Goal: Task Accomplishment & Management: Complete application form

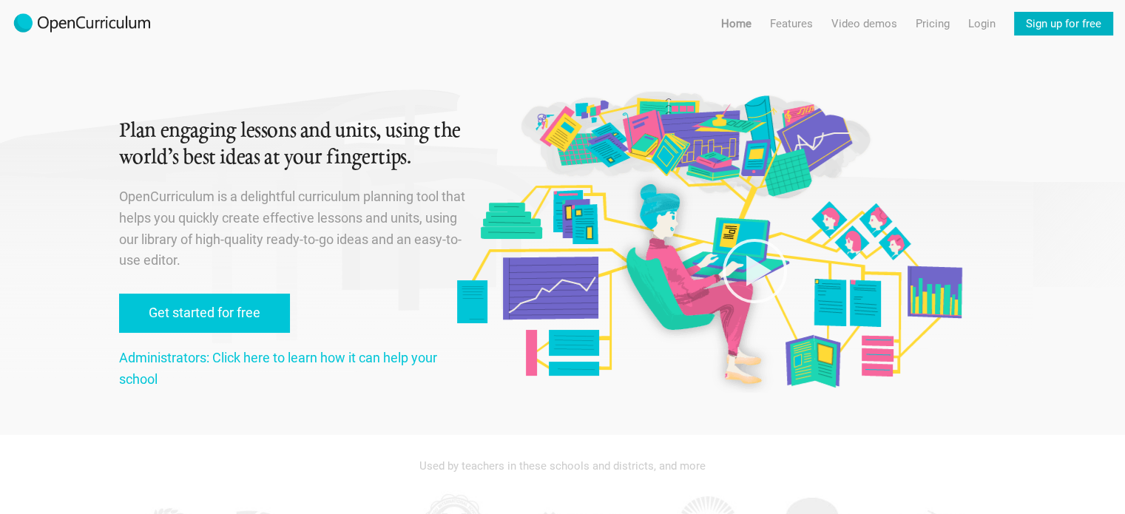
click at [1087, 18] on link "Sign up for free" at bounding box center [1063, 24] width 99 height 24
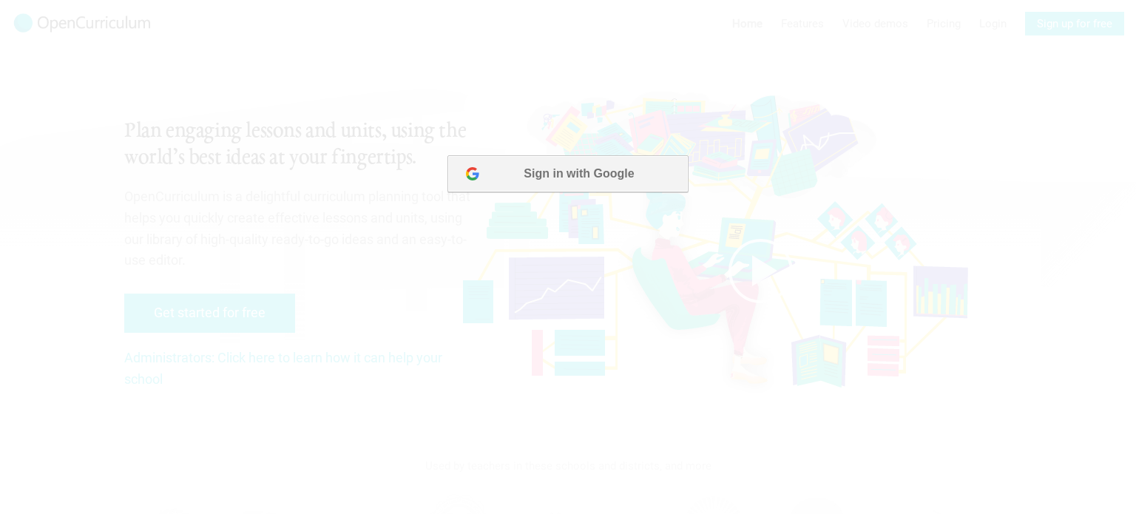
click at [576, 180] on button "Sign in with Google" at bounding box center [568, 173] width 240 height 37
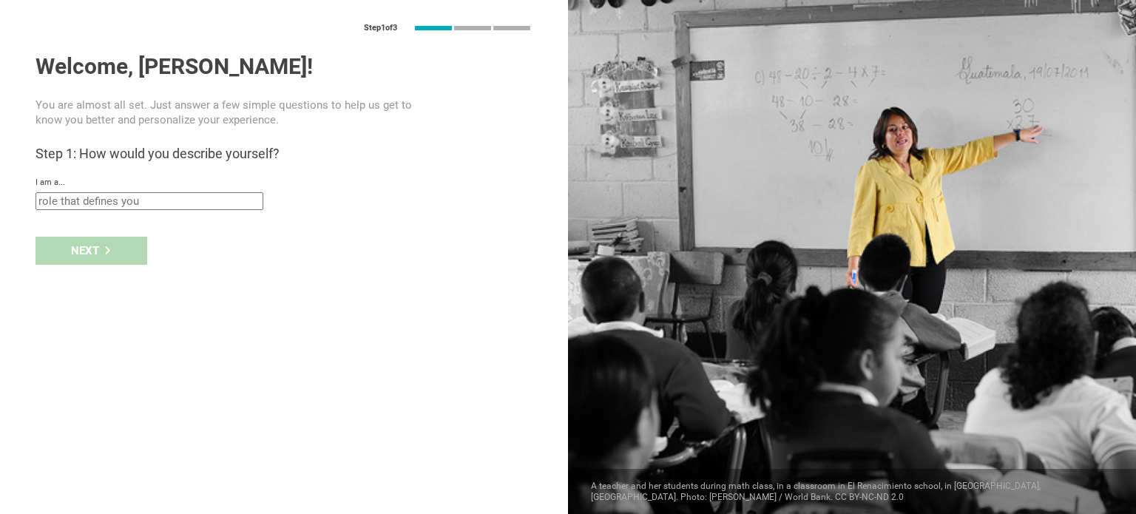
click at [95, 200] on input "text" at bounding box center [150, 201] width 228 height 18
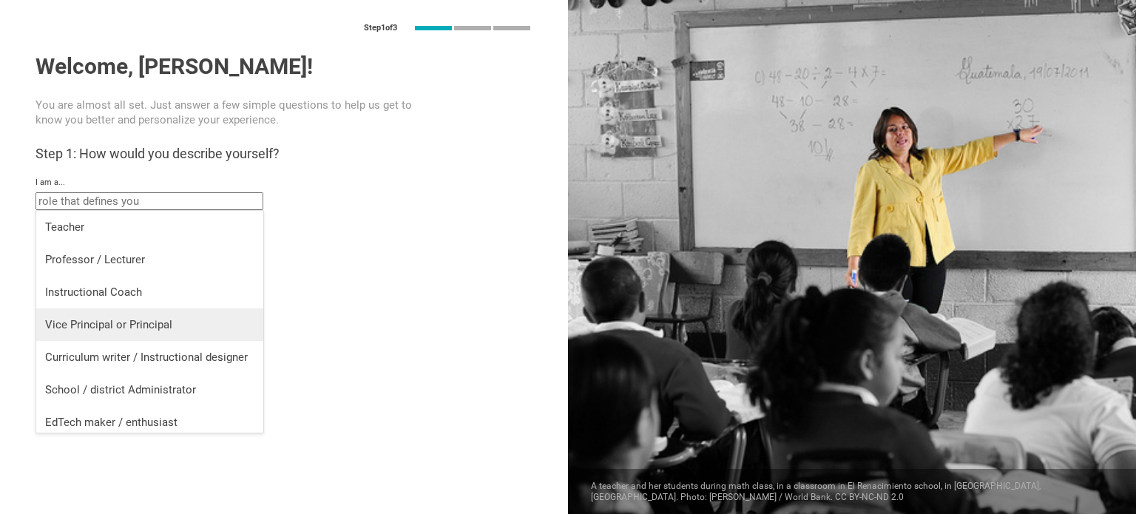
click at [109, 310] on li "Vice Principal or Principal" at bounding box center [149, 324] width 227 height 33
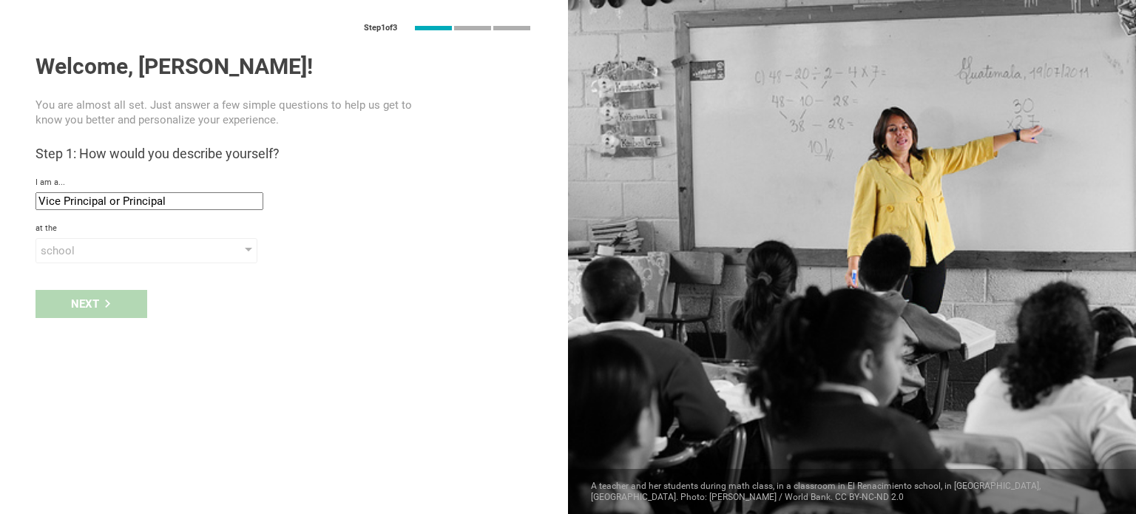
click at [126, 197] on input "Vice Principal or Principal" at bounding box center [150, 201] width 228 height 18
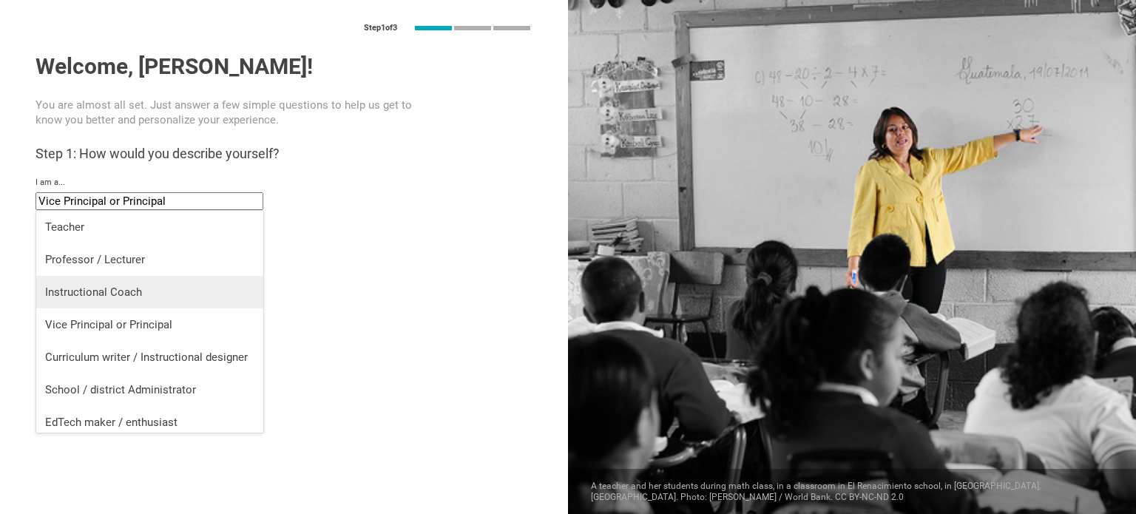
click at [112, 288] on div "Instructional Coach" at bounding box center [149, 292] width 209 height 15
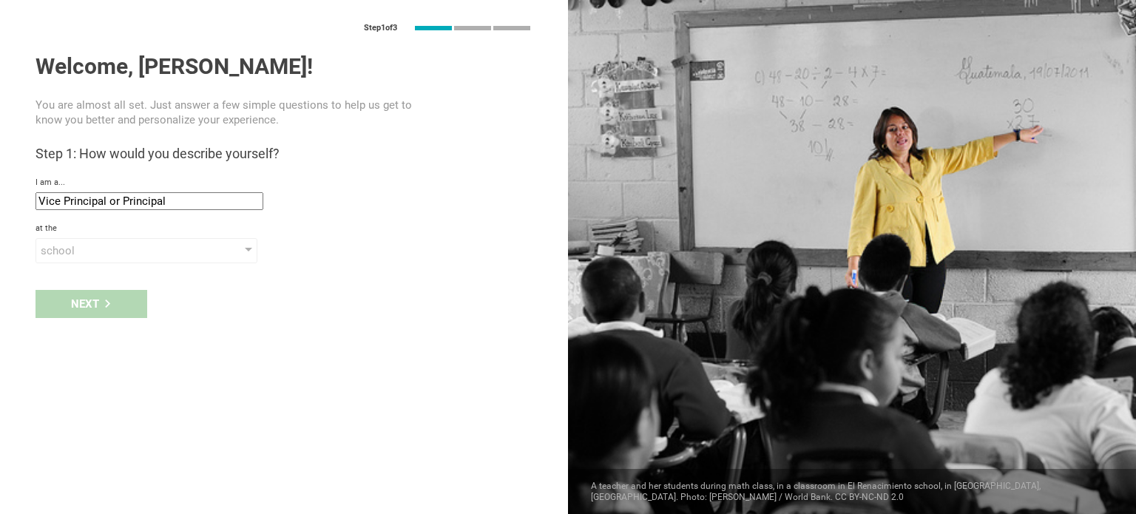
type input "Instructional Coach"
click at [106, 250] on div "school" at bounding box center [125, 250] width 169 height 15
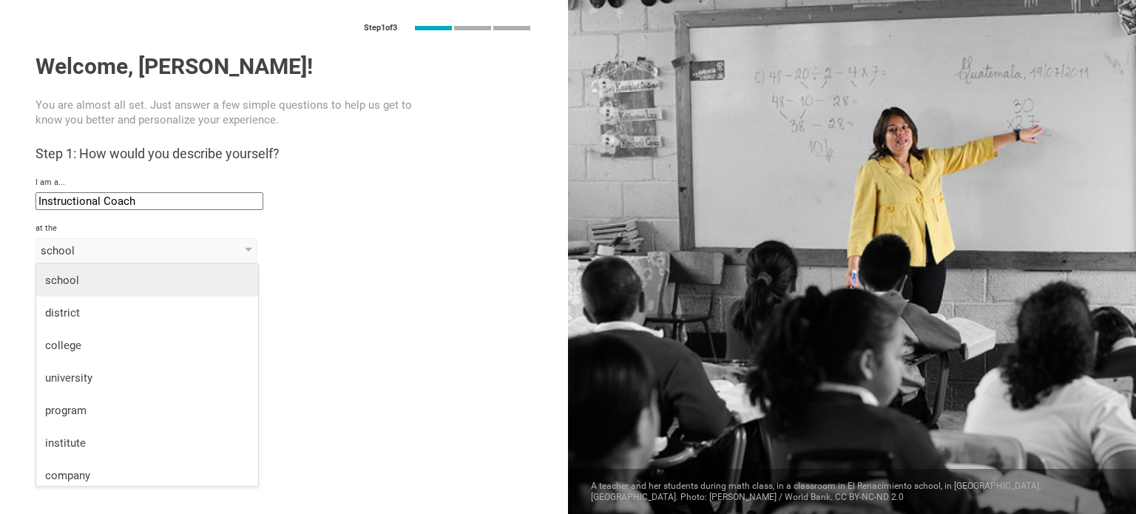
click at [104, 283] on div "school" at bounding box center [147, 280] width 204 height 15
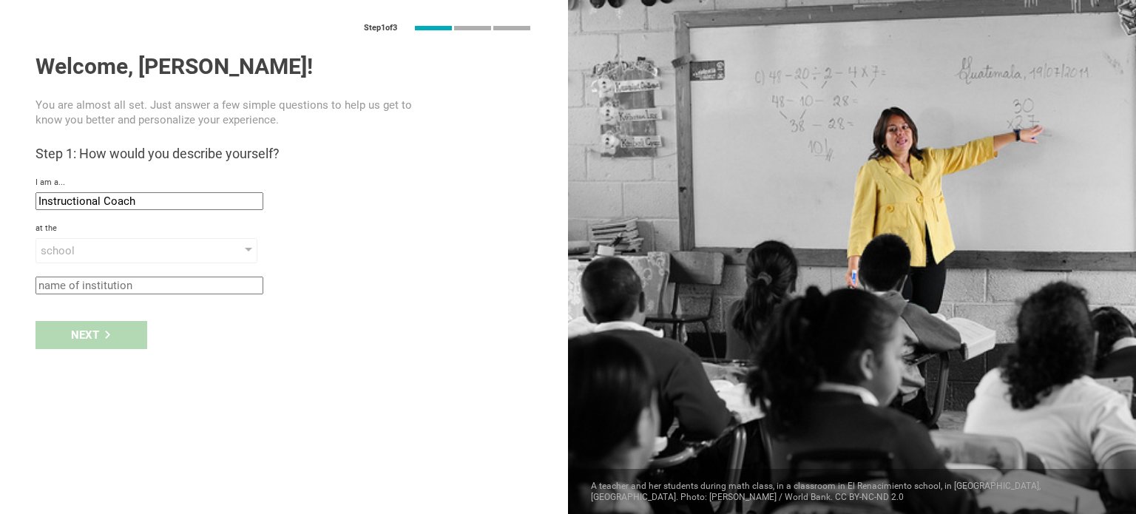
click at [104, 279] on input "text" at bounding box center [150, 286] width 228 height 18
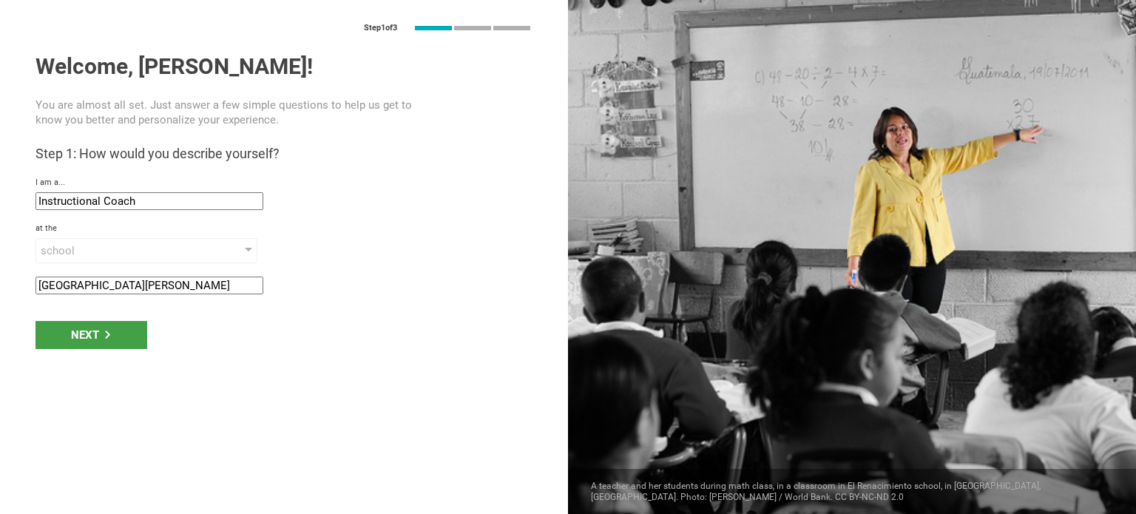
type input "[GEOGRAPHIC_DATA][PERSON_NAME]"
click at [91, 334] on div "Next" at bounding box center [92, 335] width 112 height 28
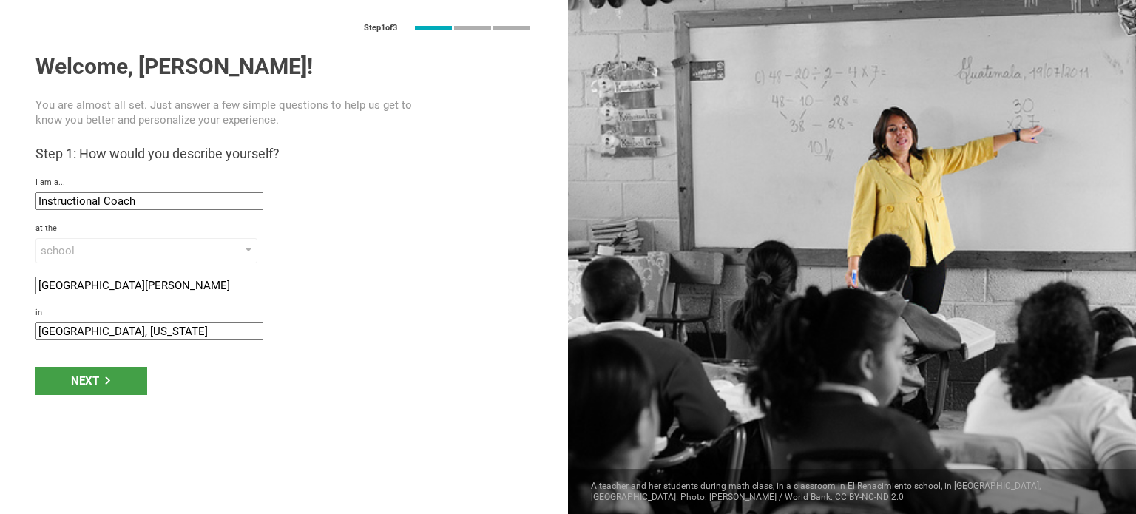
click at [144, 334] on input "[GEOGRAPHIC_DATA], [US_STATE]" at bounding box center [150, 332] width 228 height 18
drag, startPoint x: 103, startPoint y: 329, endPoint x: 0, endPoint y: 337, distance: 103.1
click at [0, 337] on div "Step 1 of 3 Welcome, [PERSON_NAME]! You are almost all set. Just answer a few s…" at bounding box center [284, 257] width 568 height 514
type input "[GEOGRAPHIC_DATA], [US_STATE]"
click at [88, 375] on div "Next" at bounding box center [92, 381] width 112 height 28
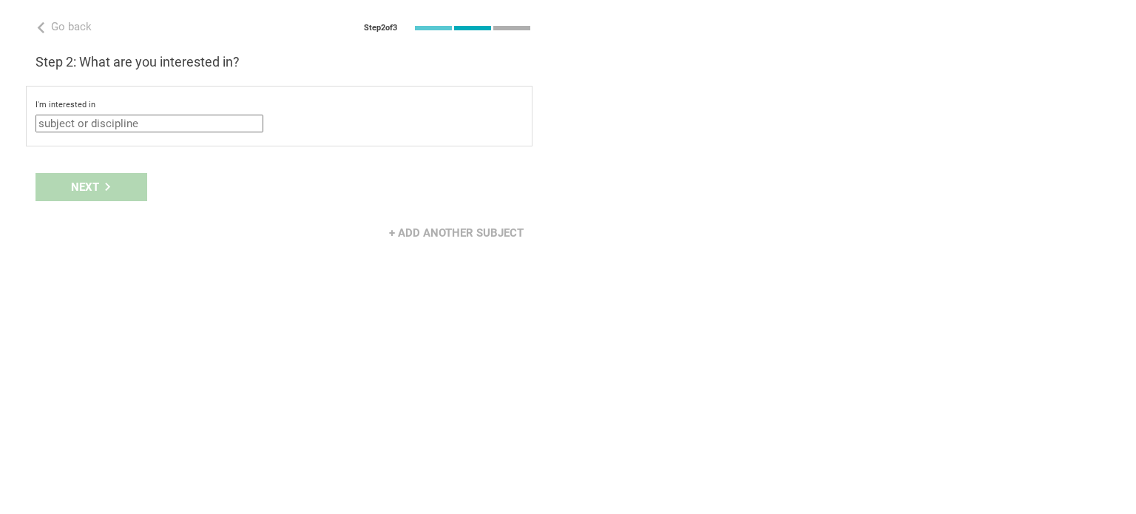
click at [172, 135] on div "I'm interested in Mathematics English (Language Arts) Science Social Studies Ot…" at bounding box center [279, 116] width 507 height 61
click at [171, 122] on input "text" at bounding box center [150, 124] width 228 height 18
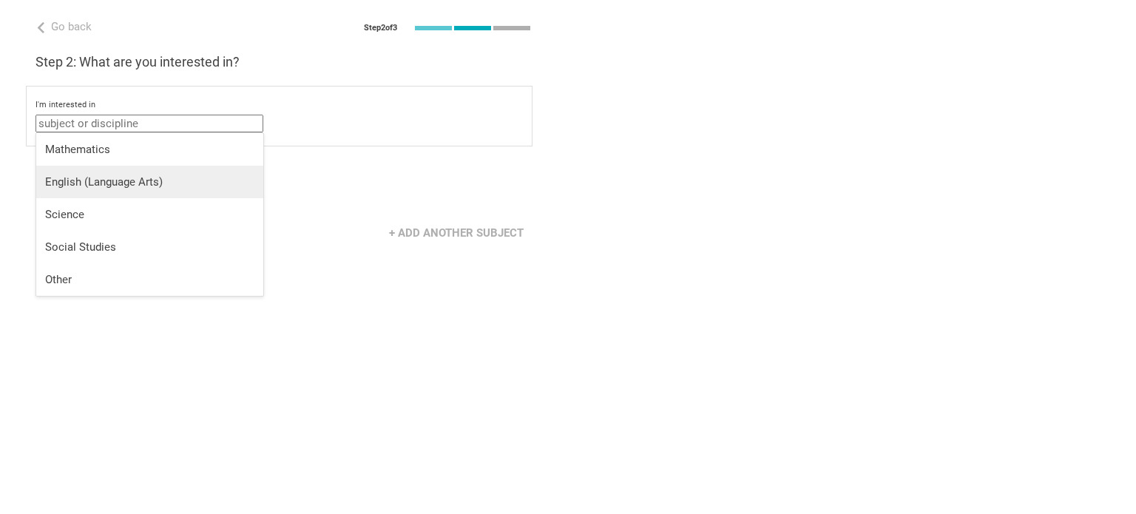
click at [188, 183] on div "English (Language Arts)" at bounding box center [149, 182] width 209 height 15
type input "English (Language Arts)"
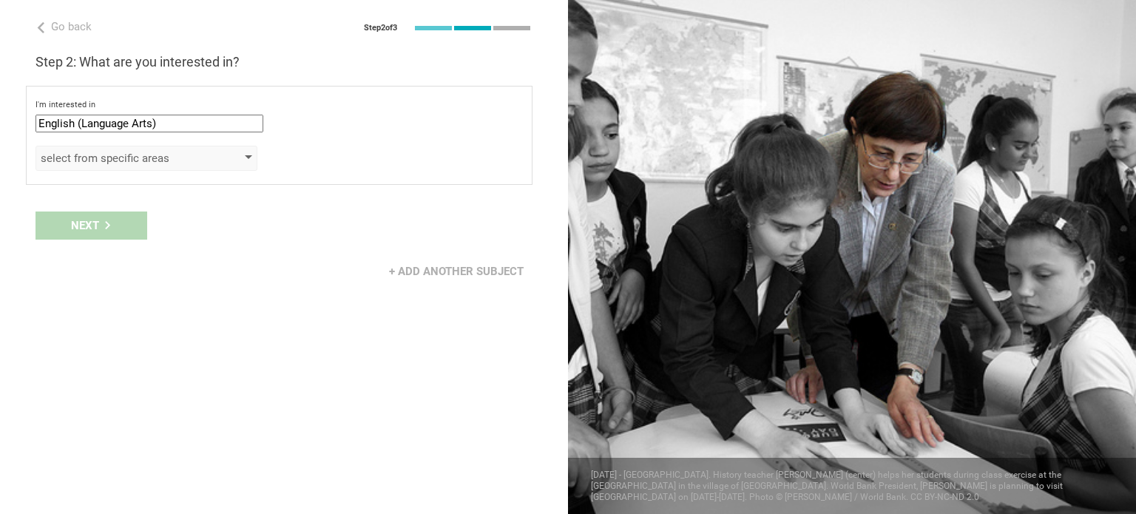
click at [132, 162] on div "select from specific areas" at bounding box center [125, 158] width 169 height 15
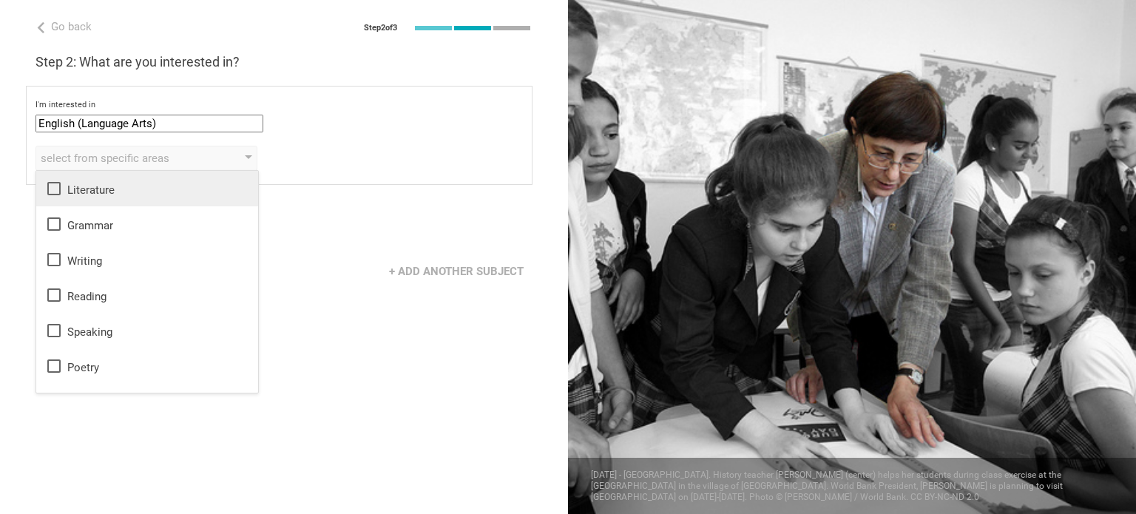
click at [105, 194] on div "Literature" at bounding box center [147, 189] width 204 height 18
click at [391, 189] on div "Go back Step 2 of 3 Welcome, [PERSON_NAME]! You are almost all set. Just answer…" at bounding box center [284, 257] width 568 height 514
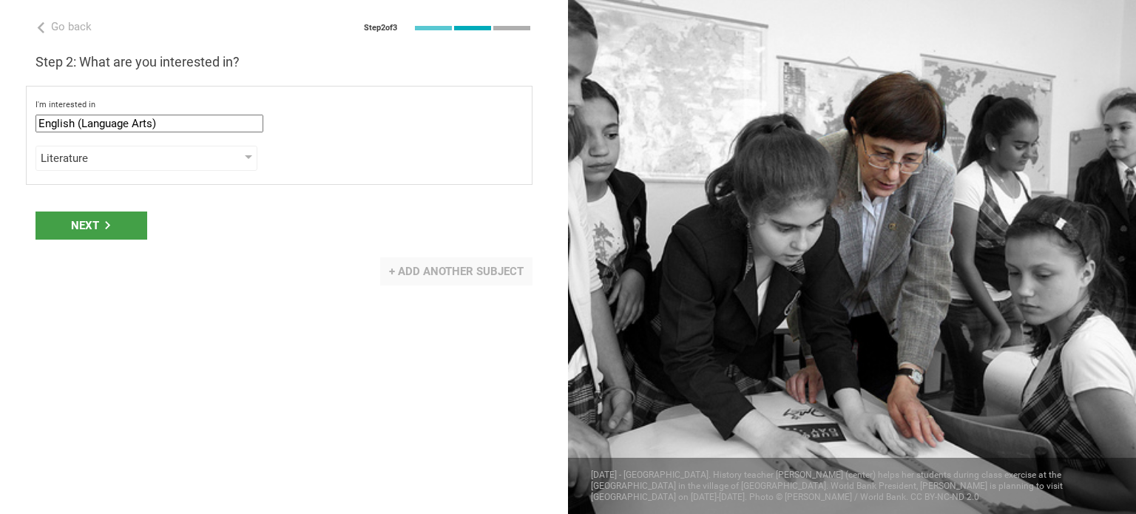
click at [456, 269] on div "+ Add another subject" at bounding box center [456, 271] width 152 height 28
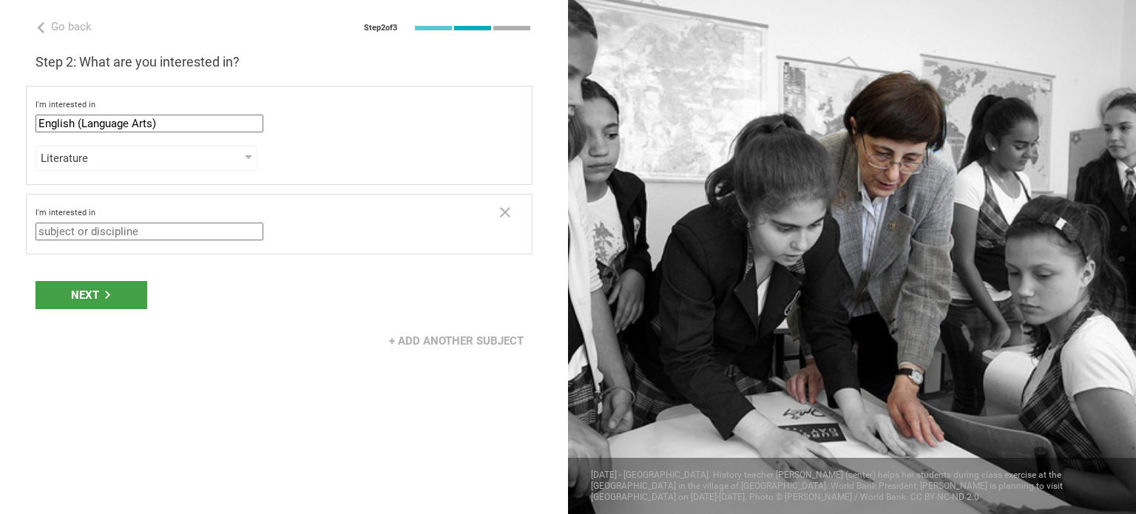
click at [144, 230] on input "text" at bounding box center [150, 232] width 228 height 18
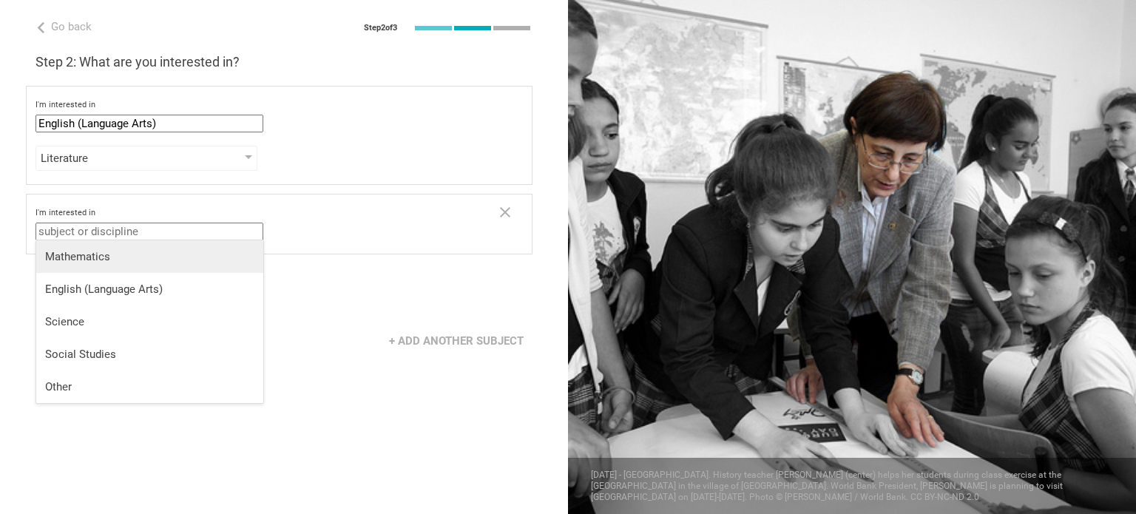
click at [124, 259] on div "Mathematics" at bounding box center [149, 256] width 209 height 15
type input "Mathematics"
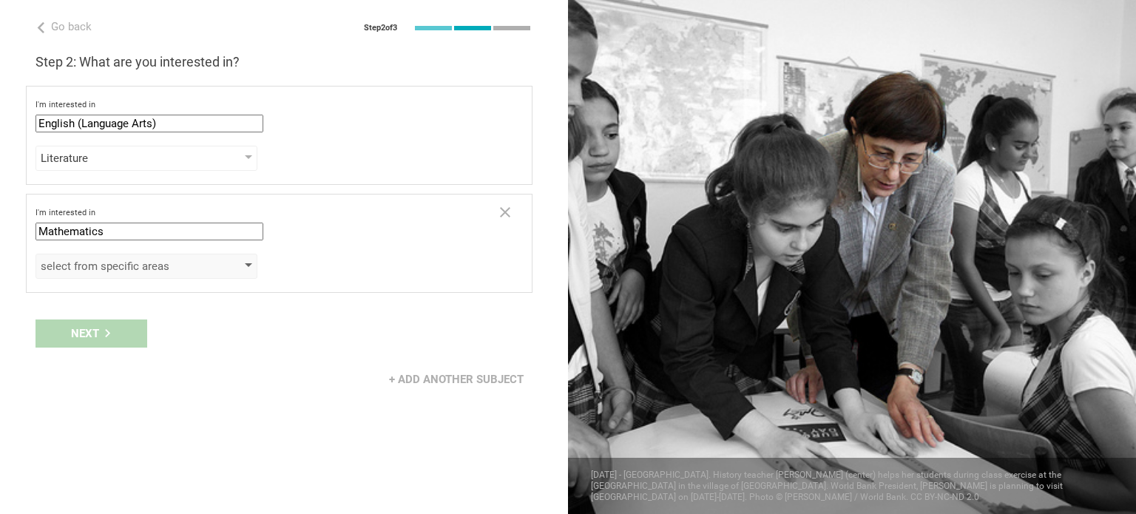
click at [220, 260] on div "select from specific areas" at bounding box center [147, 266] width 222 height 25
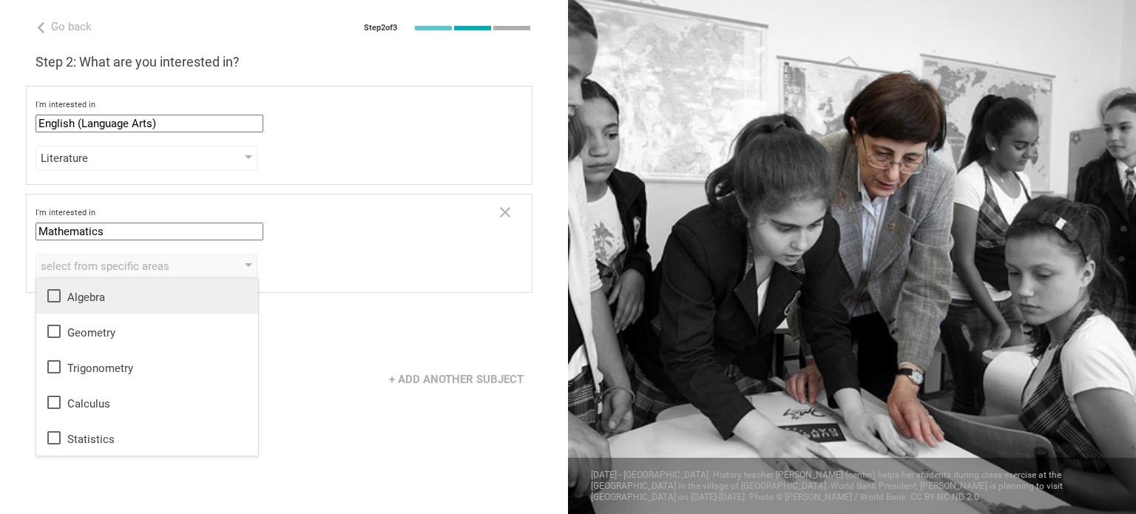
click at [204, 293] on div "Algebra" at bounding box center [147, 296] width 204 height 18
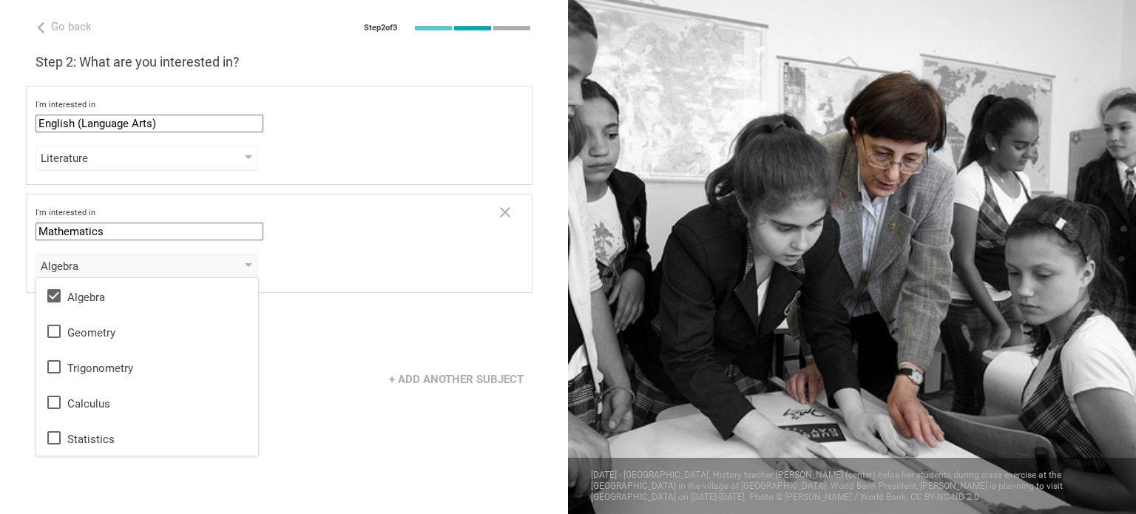
click at [337, 328] on div "Next" at bounding box center [284, 334] width 568 height 46
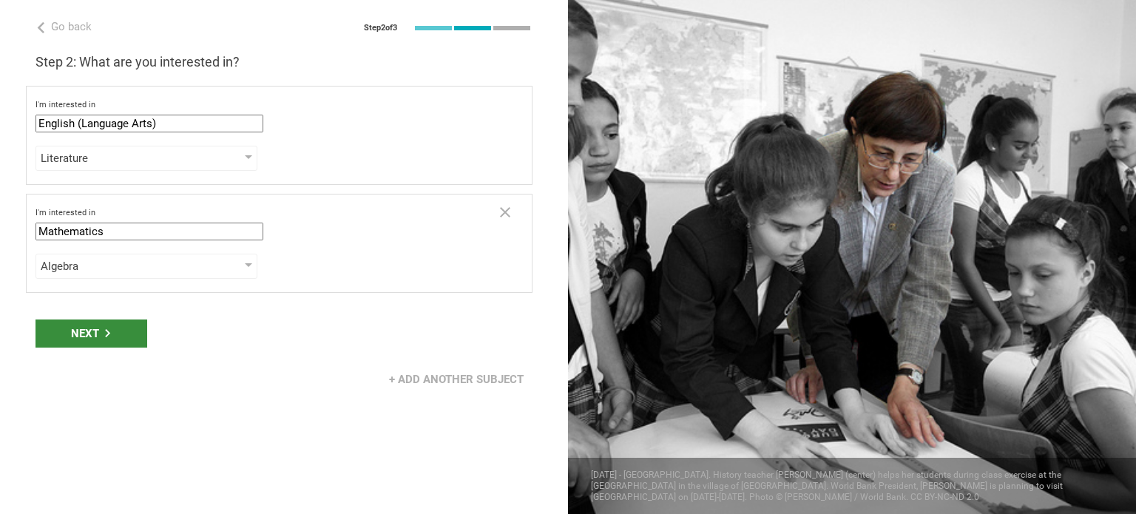
click at [95, 325] on div "Next" at bounding box center [92, 334] width 112 height 28
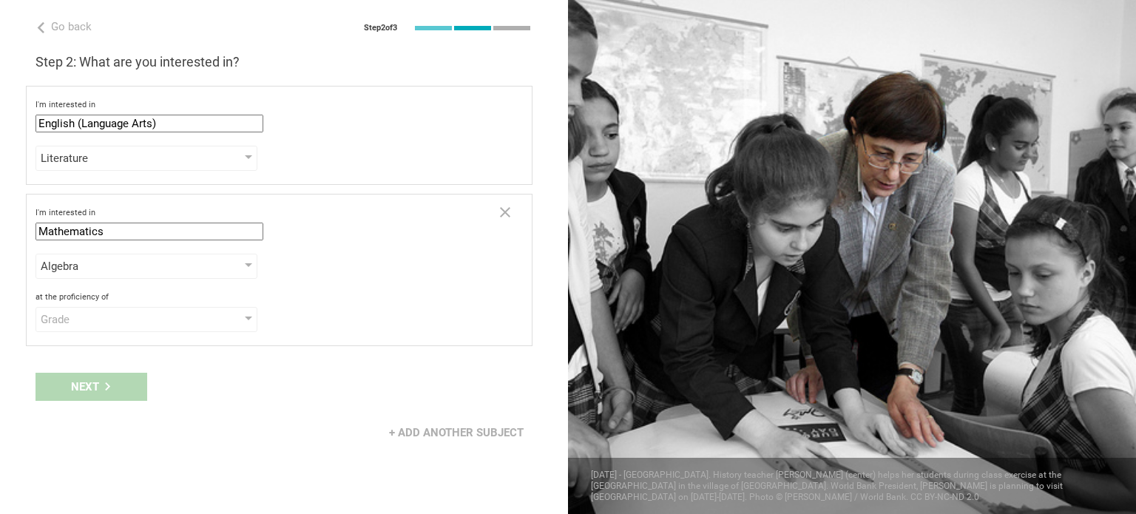
click at [112, 390] on div "Next" at bounding box center [284, 387] width 568 height 46
click at [125, 307] on div "Grade" at bounding box center [147, 319] width 222 height 25
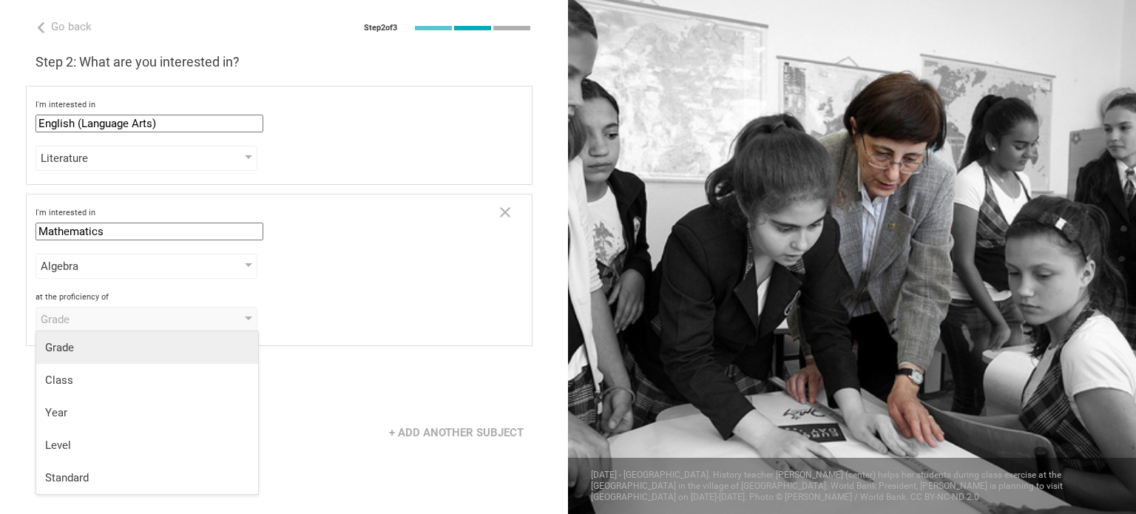
click at [112, 340] on div "Grade" at bounding box center [147, 347] width 204 height 15
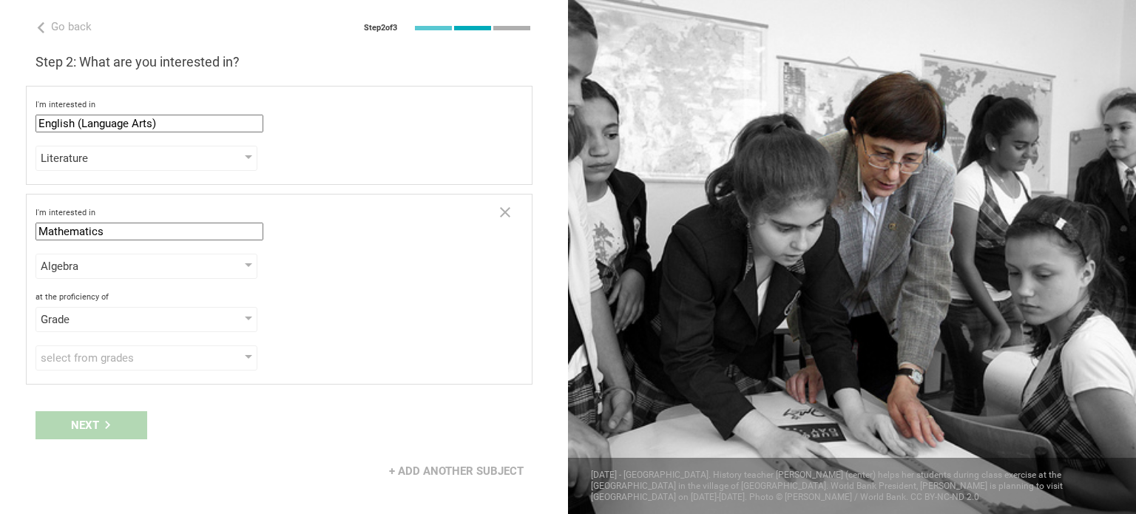
click at [86, 441] on div "Next" at bounding box center [284, 425] width 568 height 46
click at [126, 371] on div "I'm interested in Mathematics Mathematics English (Language Arts) Science Socia…" at bounding box center [279, 289] width 507 height 191
click at [126, 356] on div "select from grades" at bounding box center [125, 358] width 169 height 15
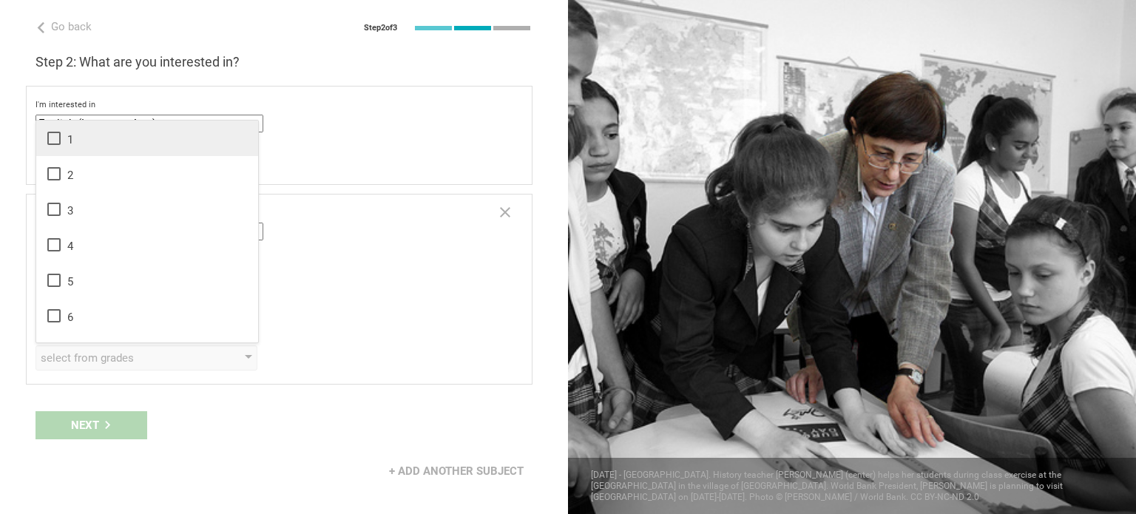
click at [127, 126] on li "1" at bounding box center [147, 139] width 222 height 36
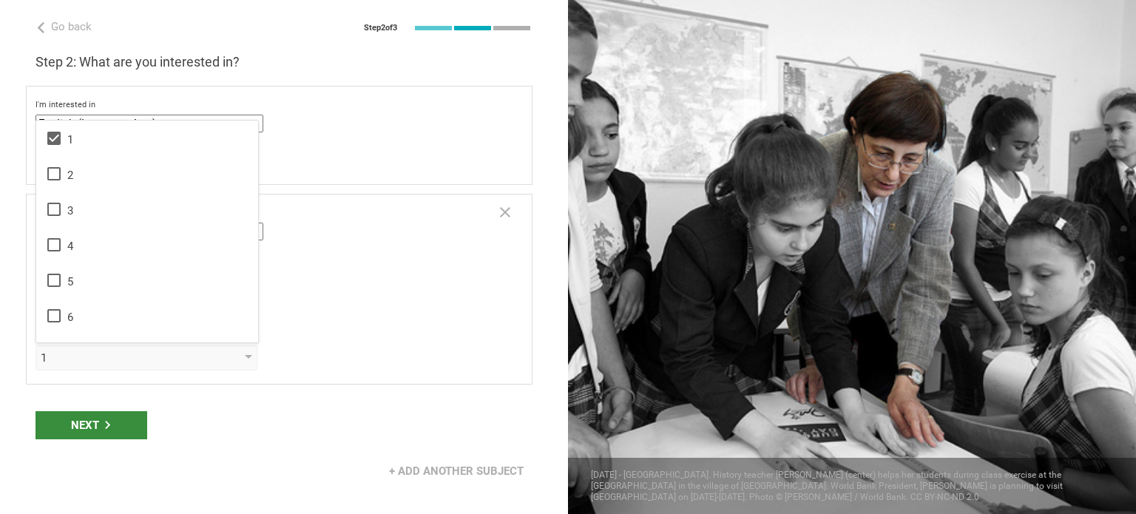
click at [89, 425] on div "Next" at bounding box center [92, 425] width 112 height 28
